Goal: Find specific page/section: Find specific page/section

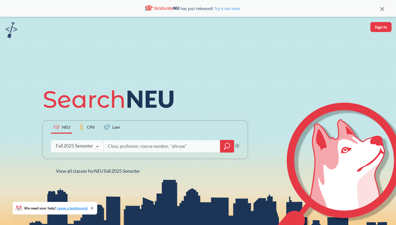
click at [87, 151] on div "Fall 2025 Semester Fall 2025 Semester Summer 2 2025 Semester Summer Full 2025 S…" at bounding box center [77, 145] width 52 height 13
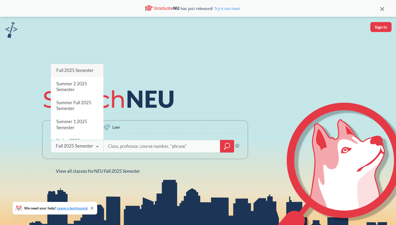
click at [87, 50] on div "NEU CPS Law Phrase search guarantees the exact search appears in the results. E…" at bounding box center [198, 129] width 396 height 225
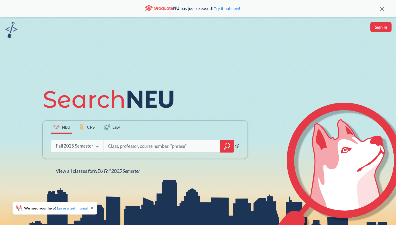
click at [92, 204] on div "We need your help! Leave a testimonial" at bounding box center [55, 208] width 85 height 13
click at [92, 207] on icon at bounding box center [92, 208] width 2 height 2
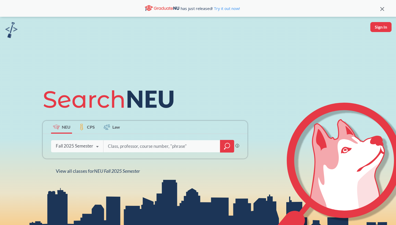
click at [227, 142] on div at bounding box center [227, 146] width 14 height 13
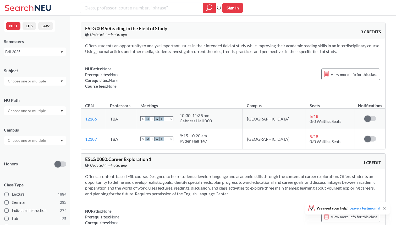
scroll to position [82, 0]
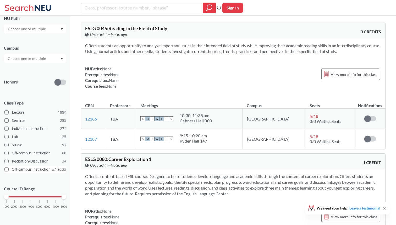
click at [29, 168] on label "Off-campus instruction w/ lec 33" at bounding box center [35, 169] width 62 height 7
click at [16, 168] on input "Off-campus instruction w/ lec 33" at bounding box center [14, 168] width 4 height 4
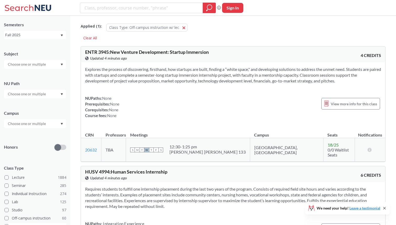
scroll to position [82, 0]
